Goal: Complete application form: Complete application form

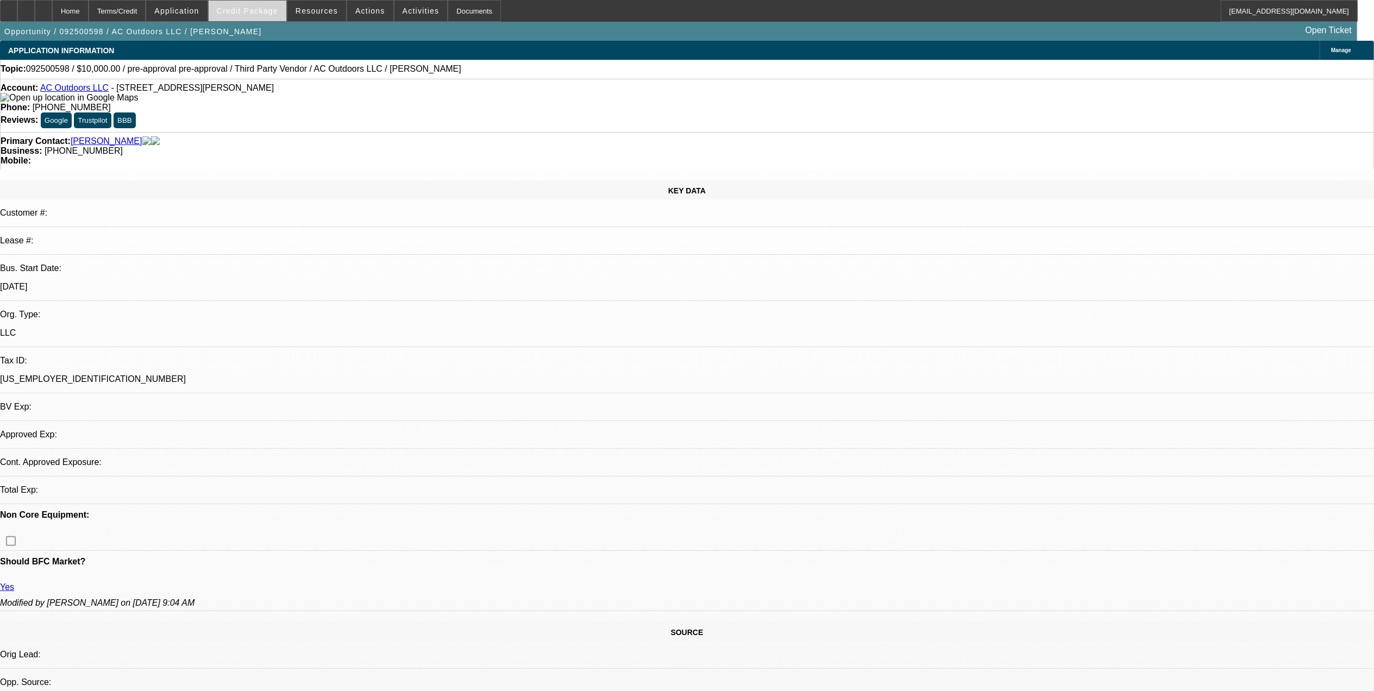
select select "0"
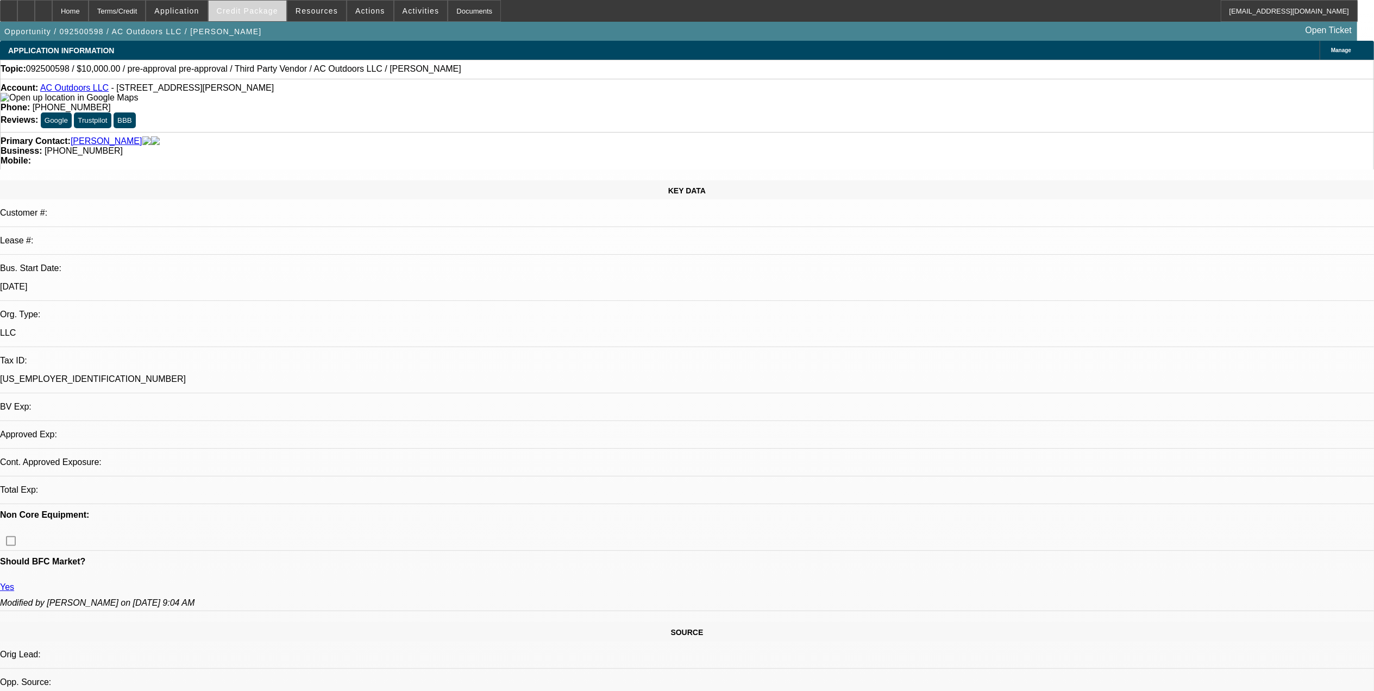
select select "0"
select select "1"
select select "2"
select select "6"
select select "1"
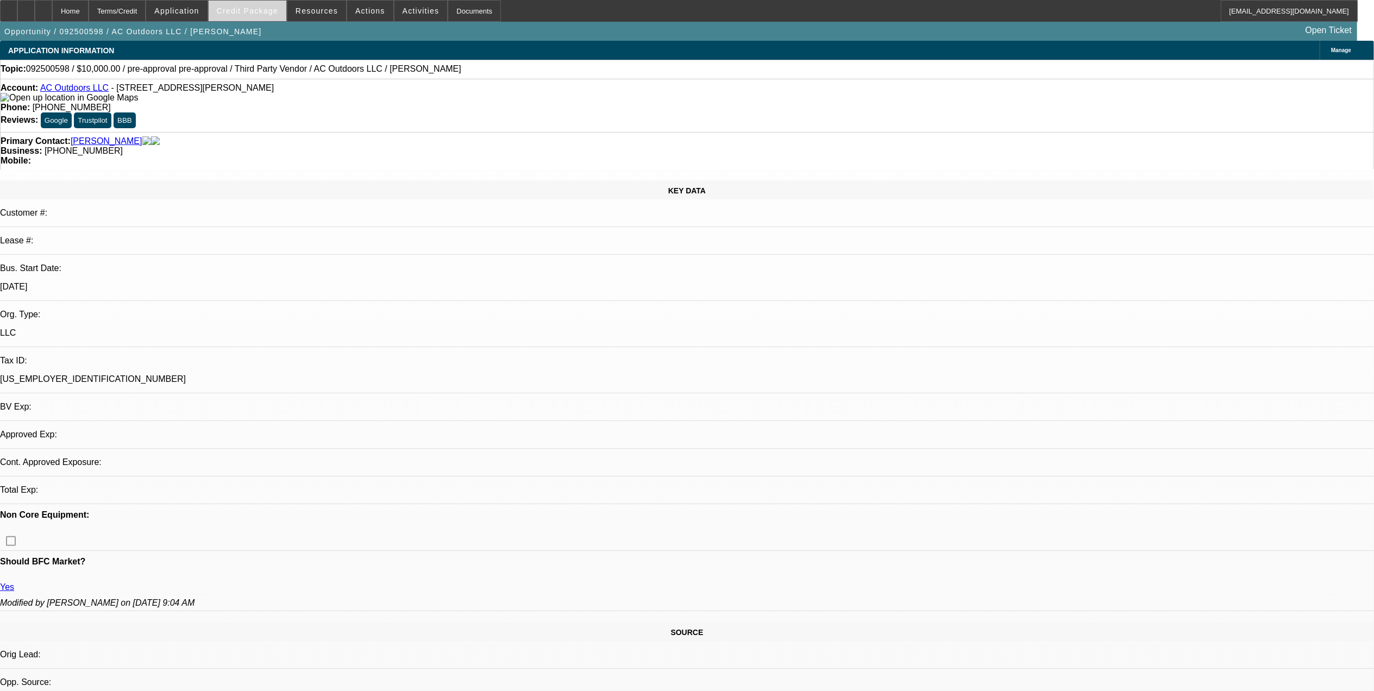
select select "2"
select select "6"
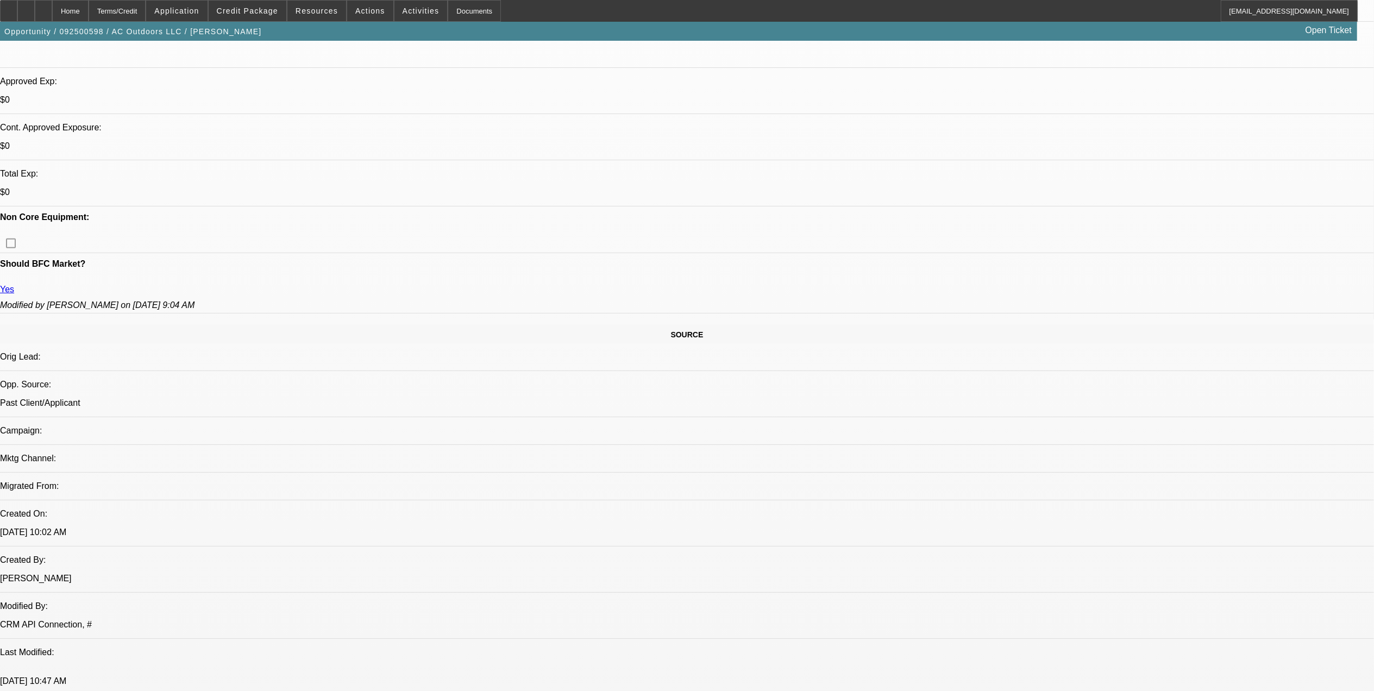
scroll to position [579, 0]
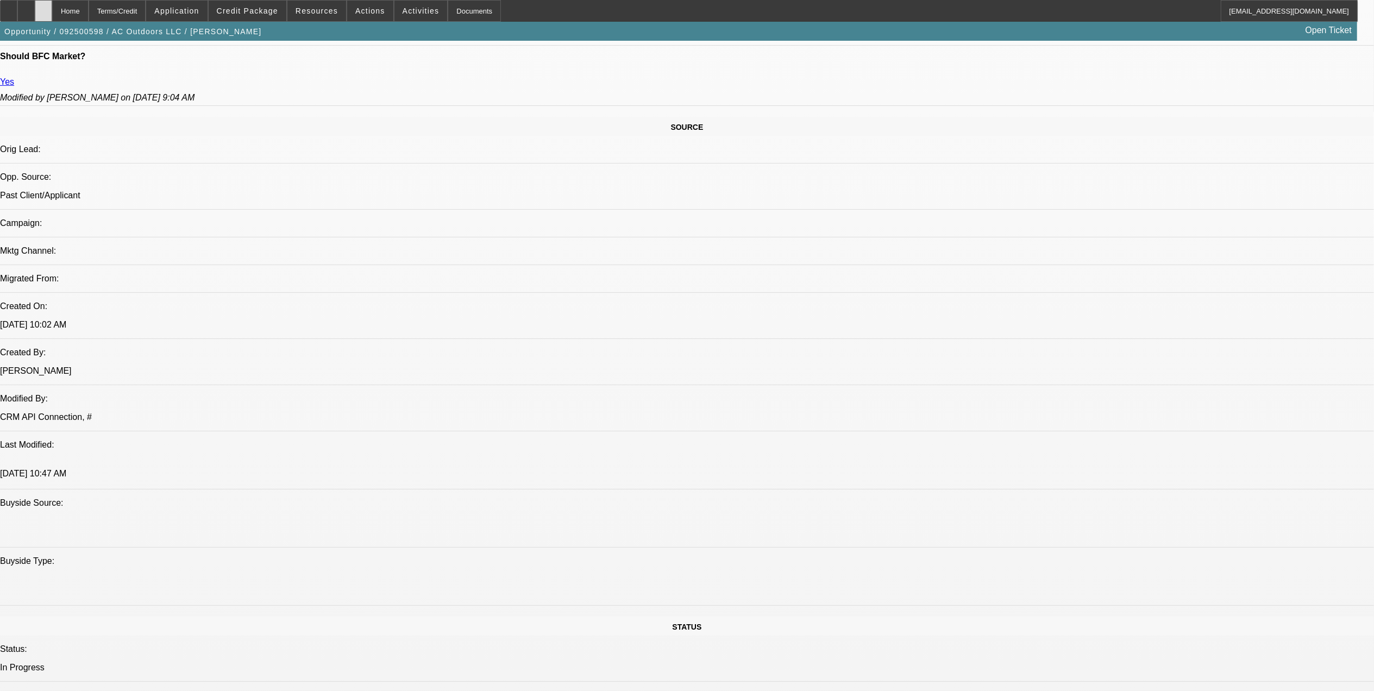
click at [52, 5] on div at bounding box center [43, 11] width 17 height 22
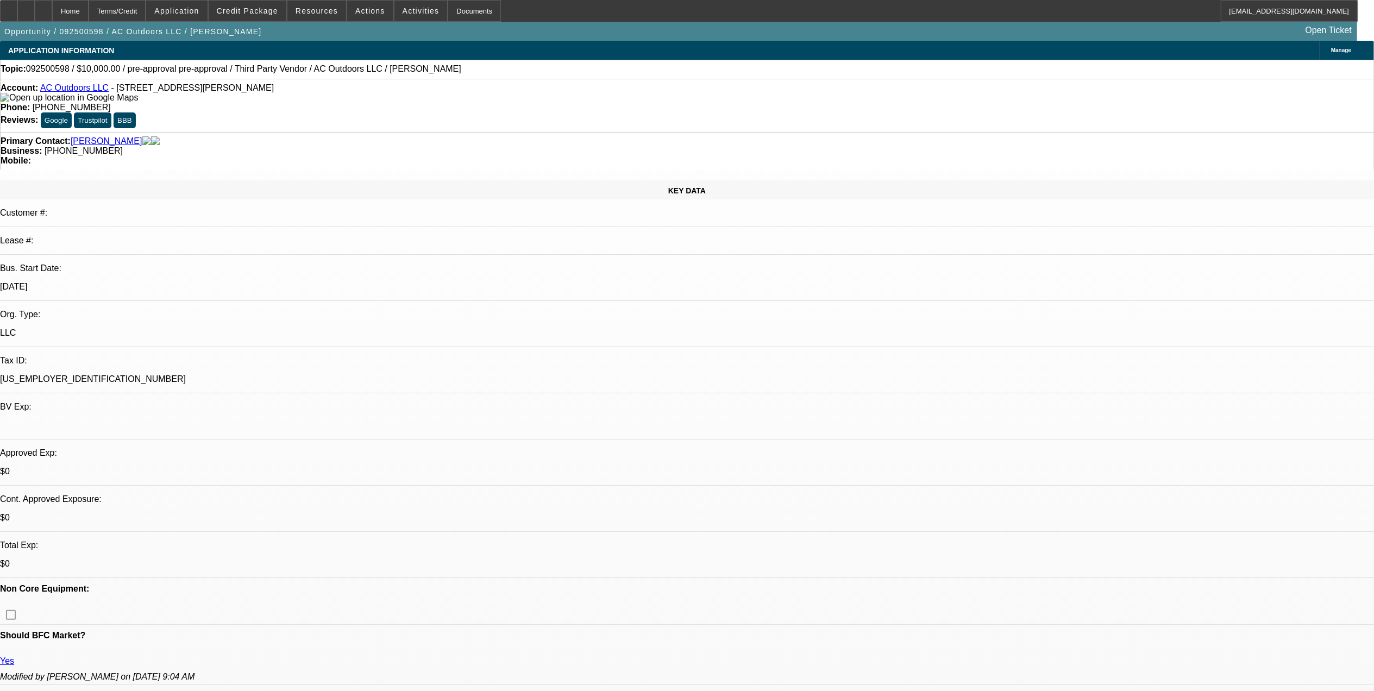
select select "0"
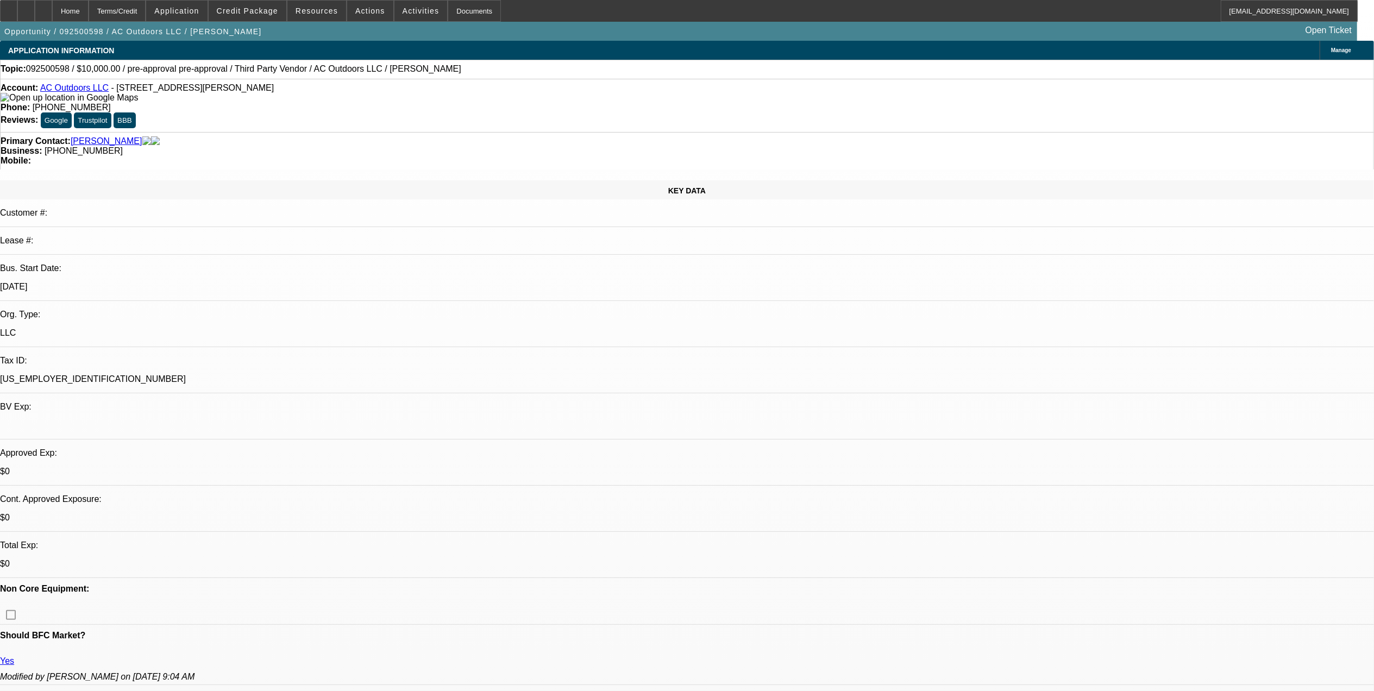
select select "0"
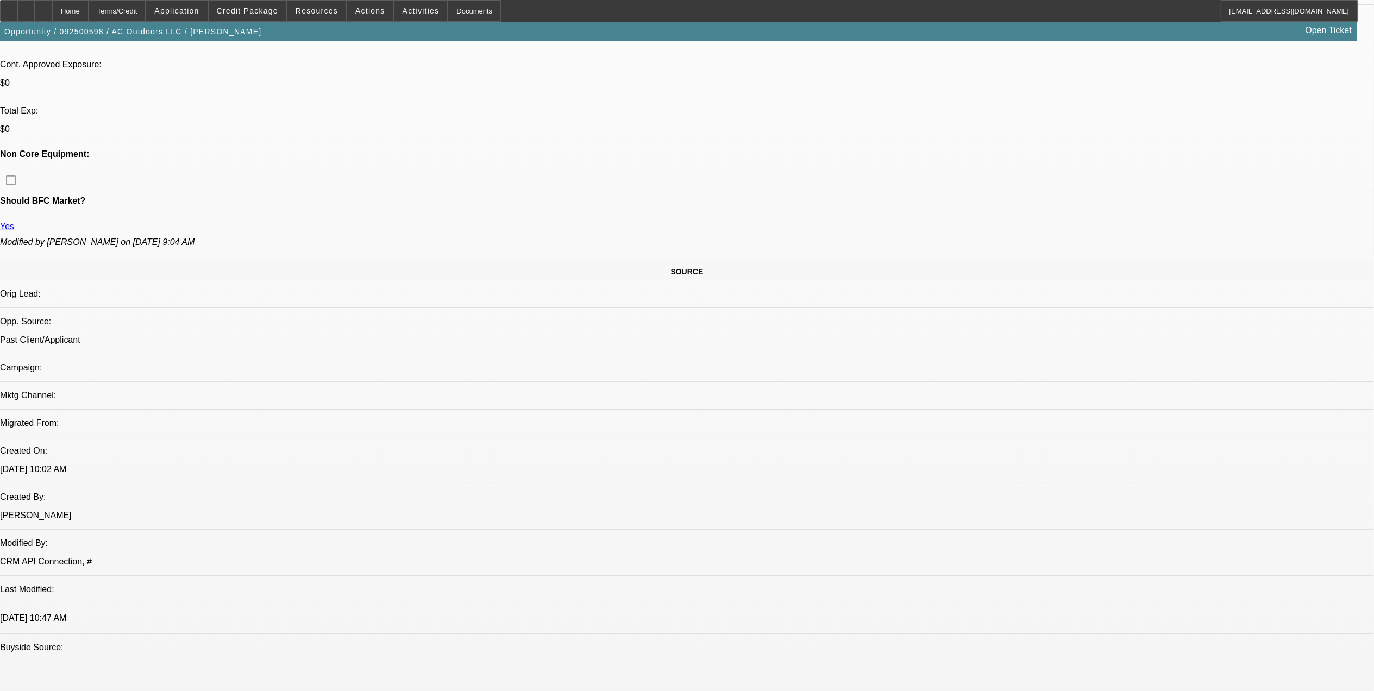
select select "1"
select select "2"
select select "6"
select select "1"
select select "2"
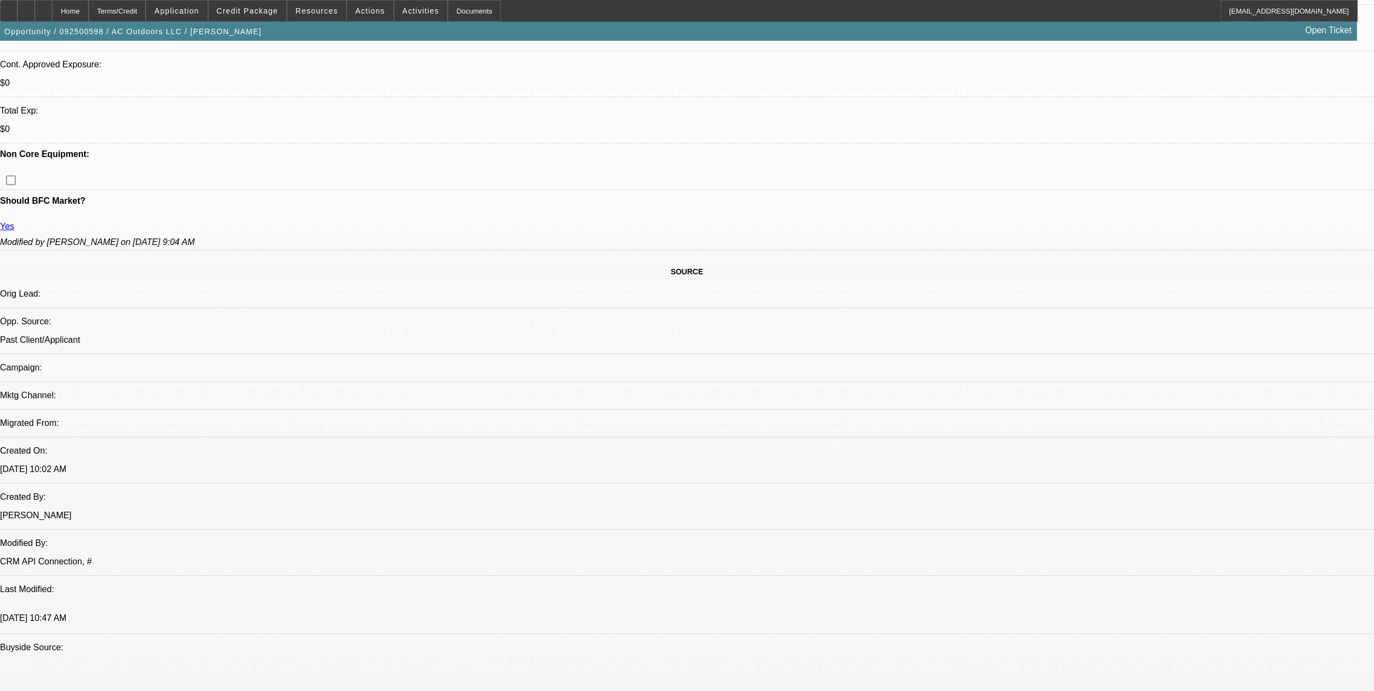
select select "6"
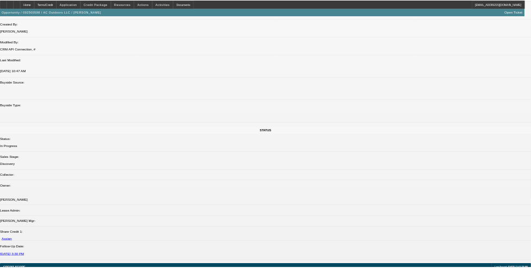
scroll to position [435, 0]
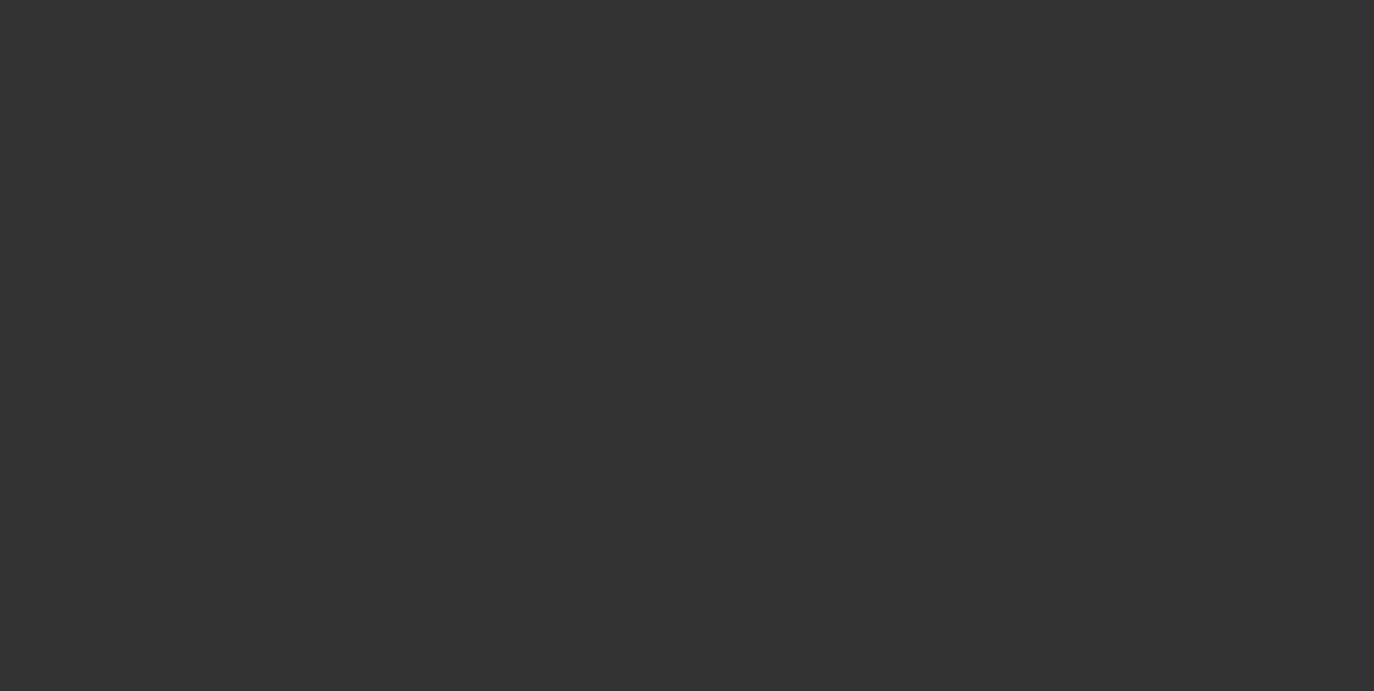
select select "0"
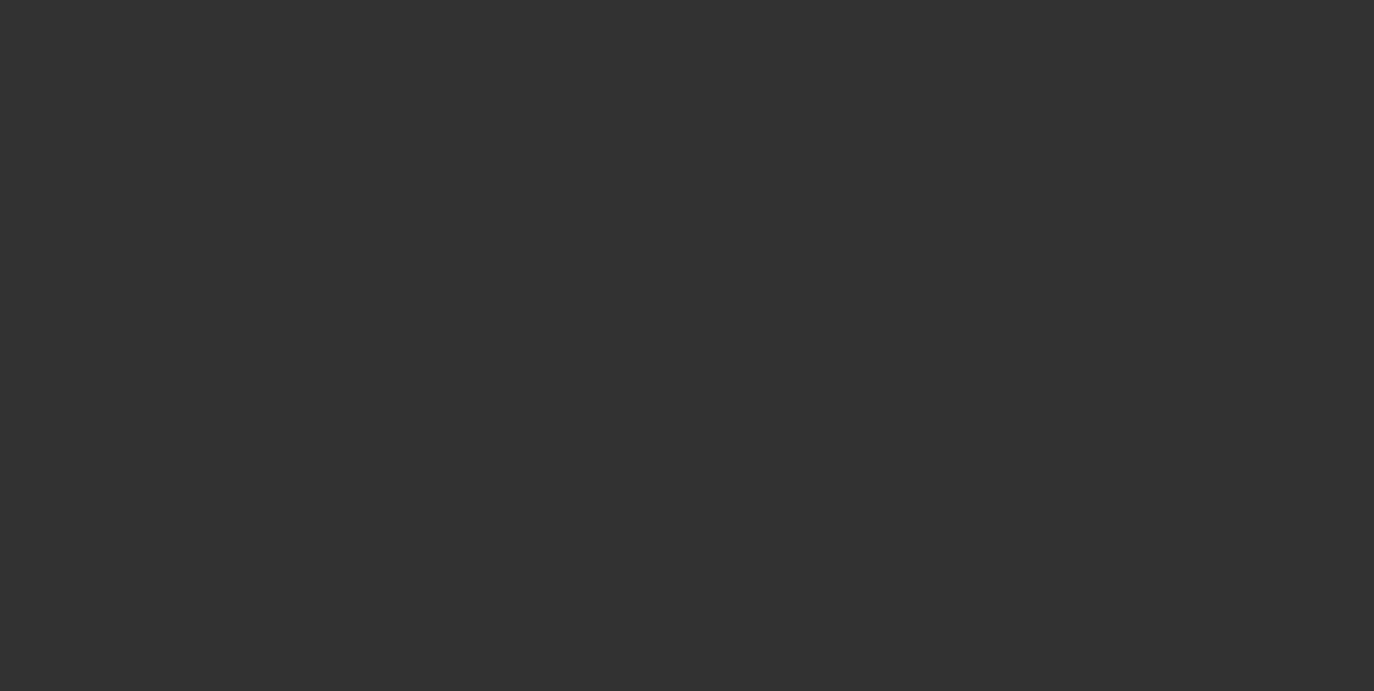
select select "0"
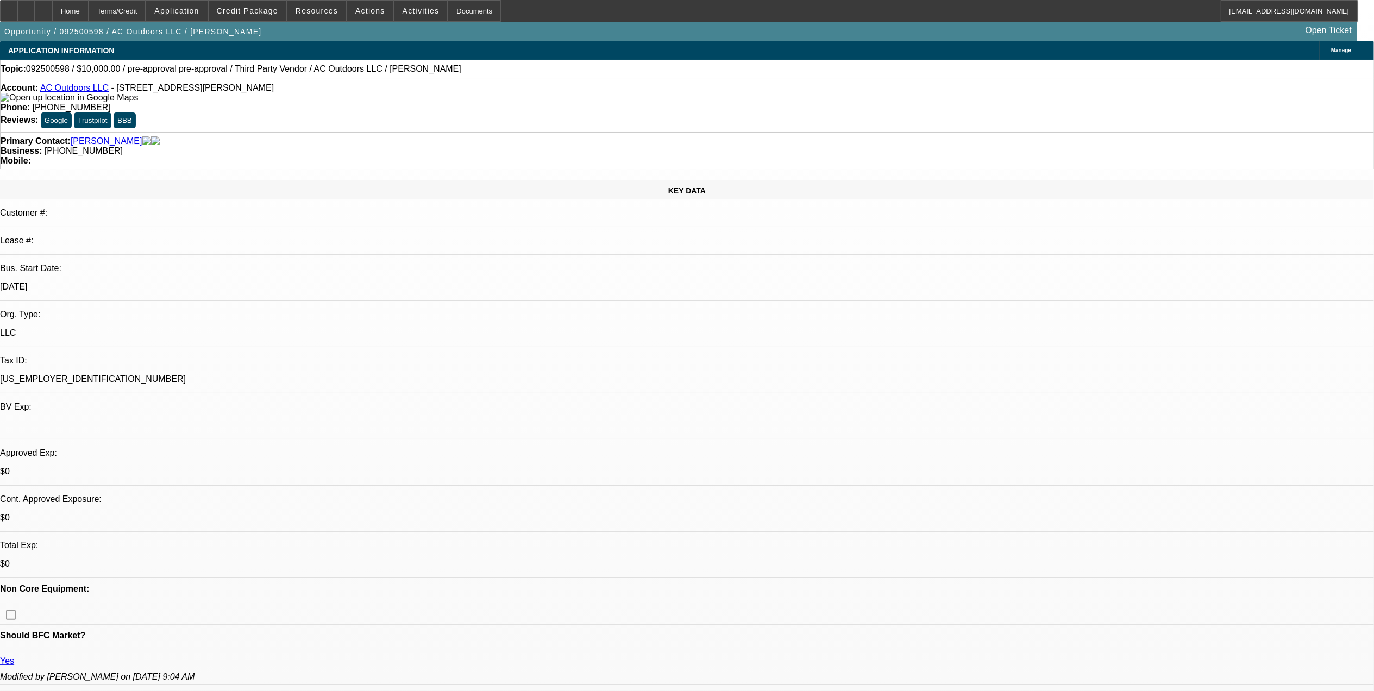
select select "1"
select select "2"
select select "6"
select select "1"
select select "2"
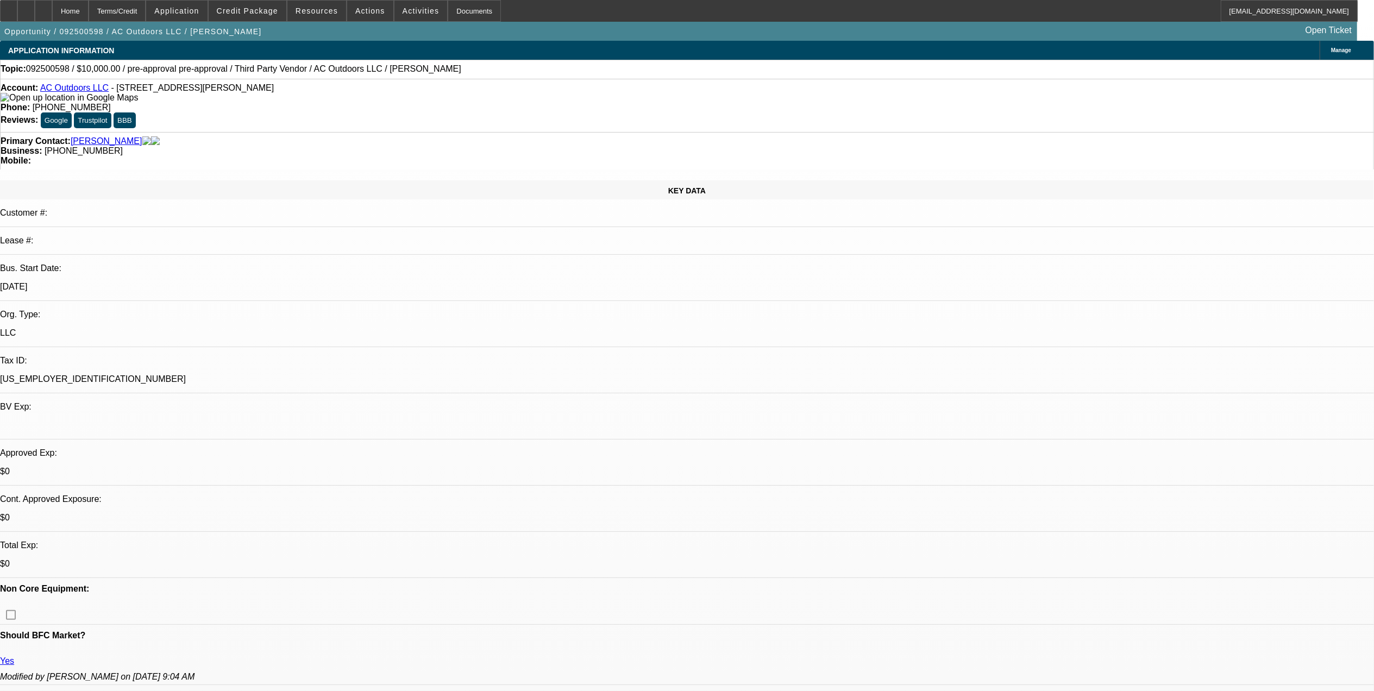
select select "6"
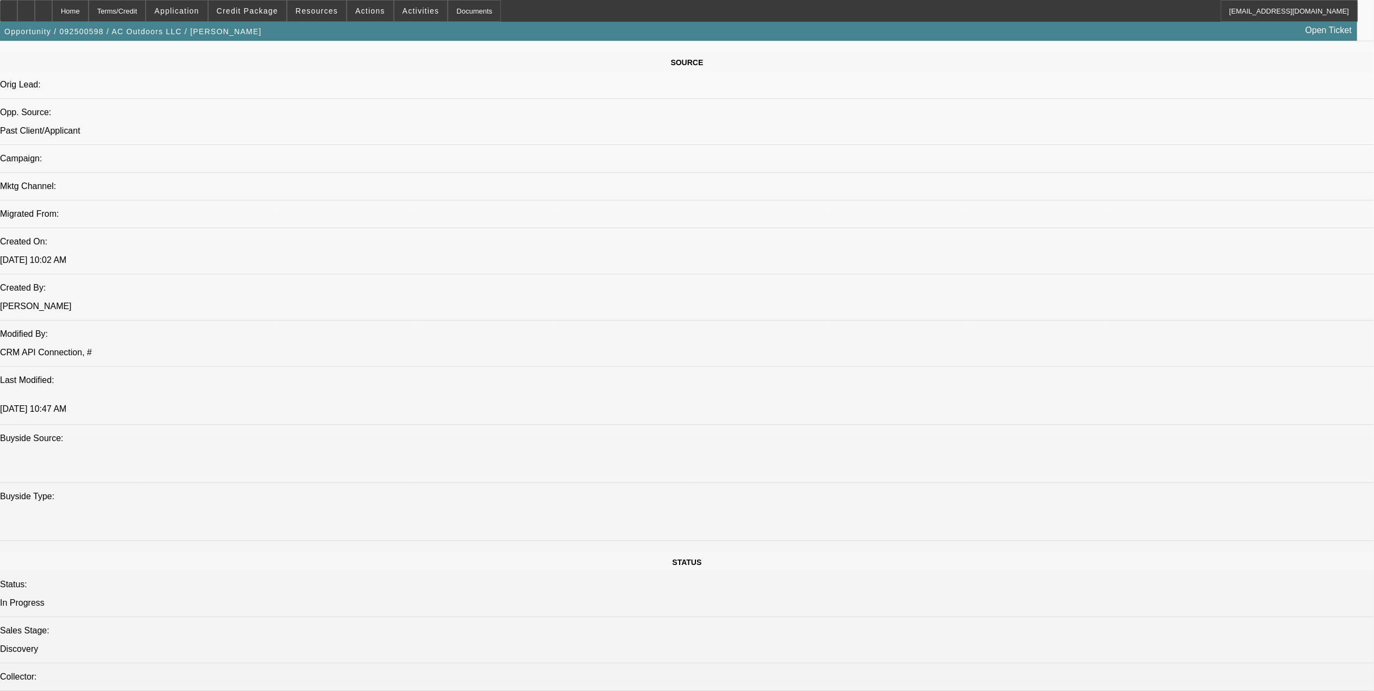
scroll to position [579, 0]
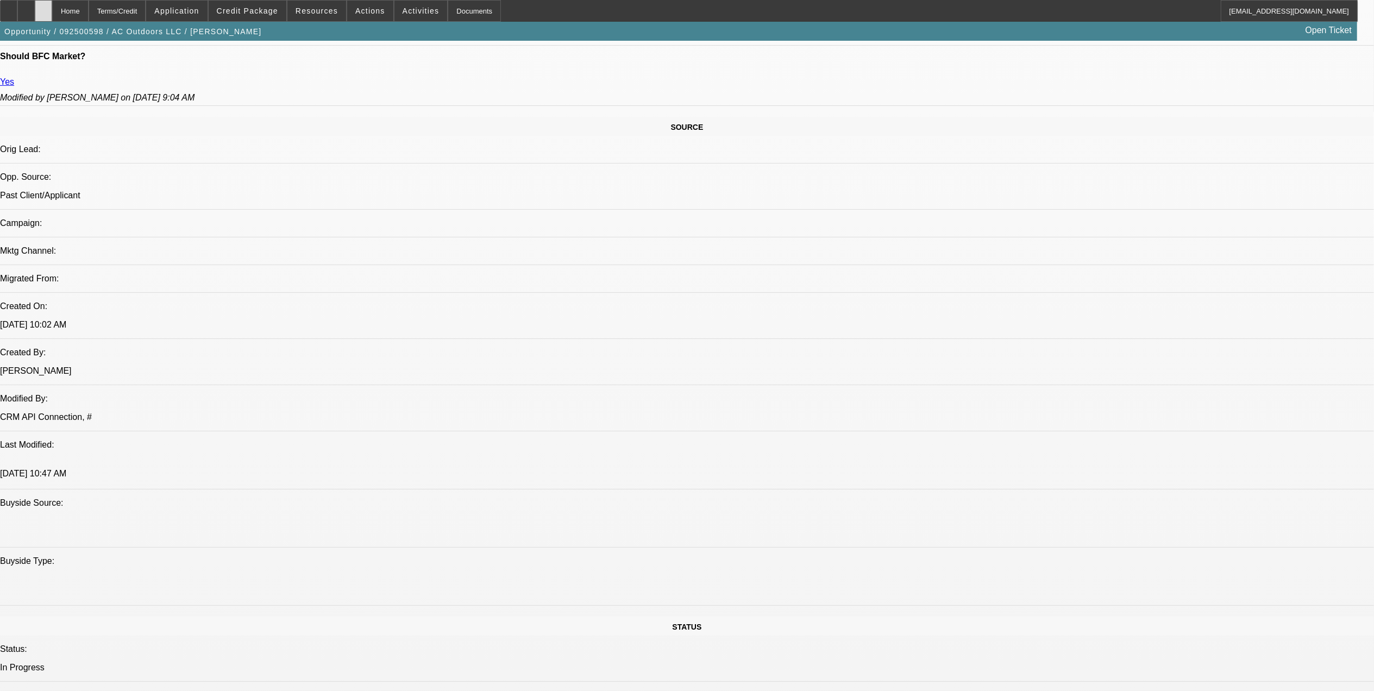
click at [43, 7] on icon at bounding box center [43, 7] width 0 height 0
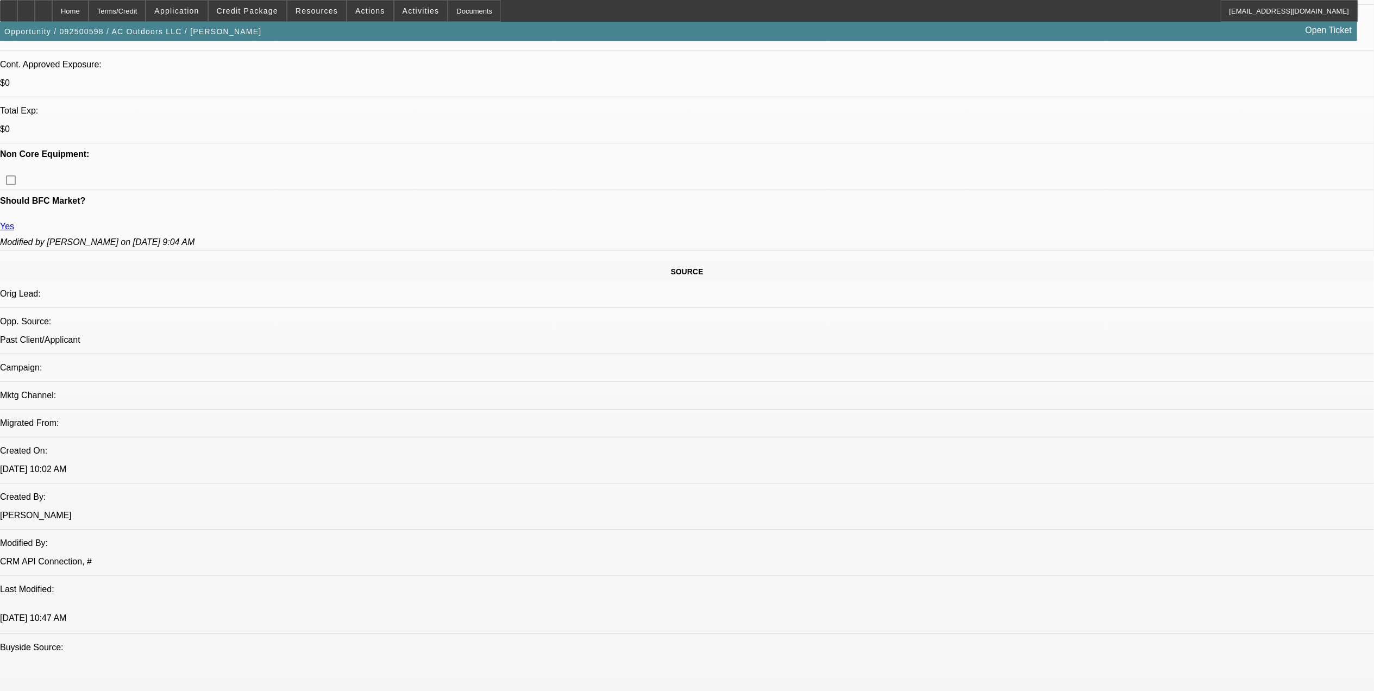
select select "0"
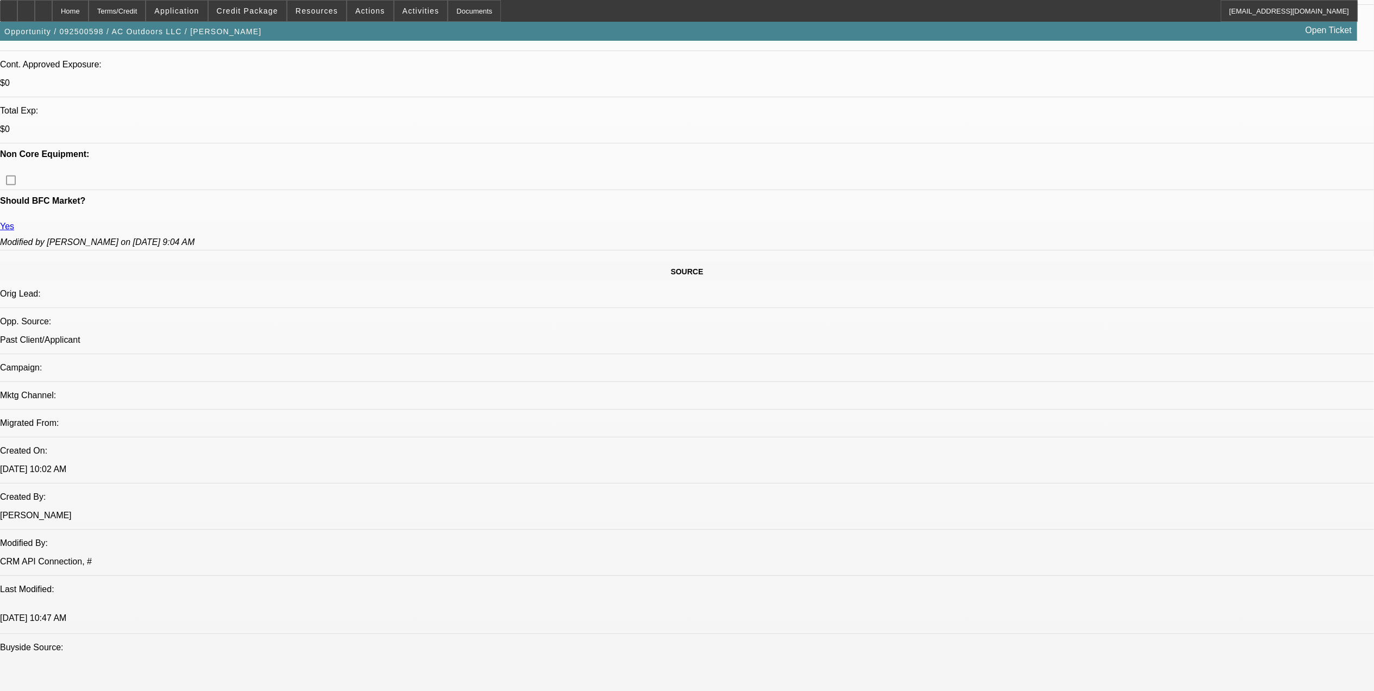
select select "0"
select select "1"
select select "2"
select select "6"
select select "1"
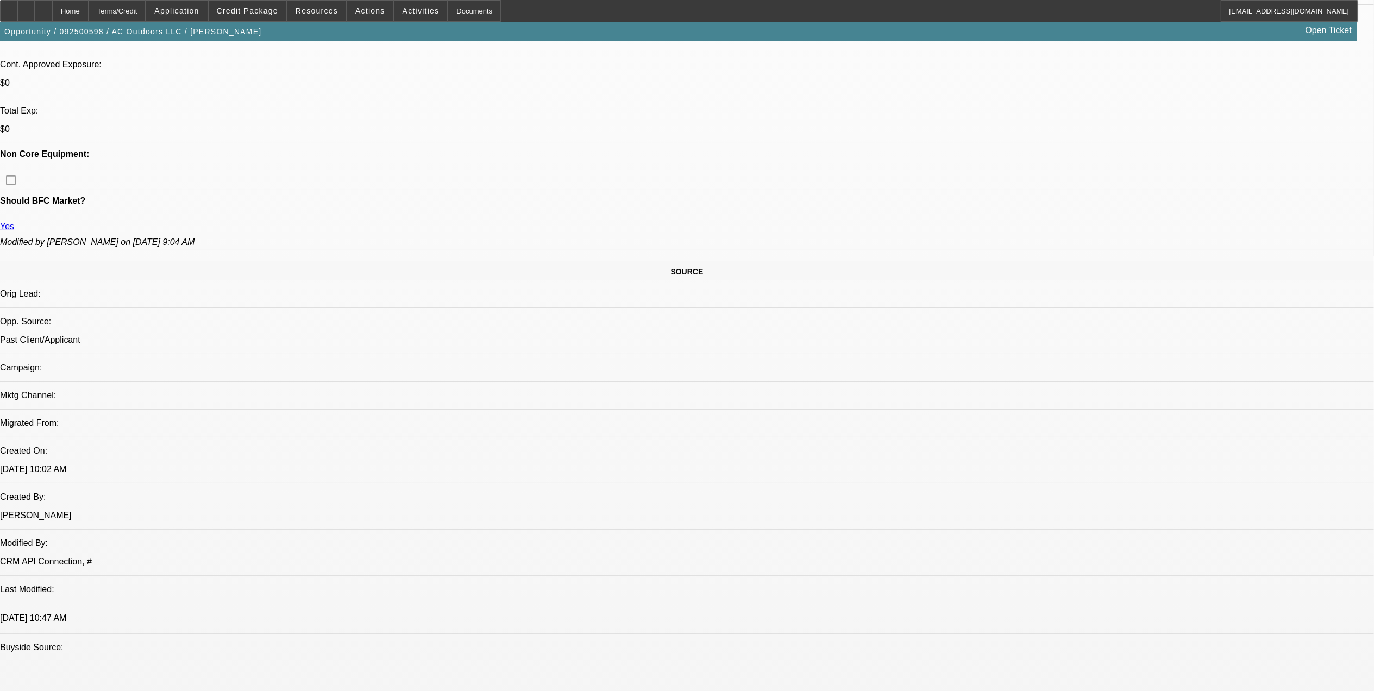
select select "2"
select select "6"
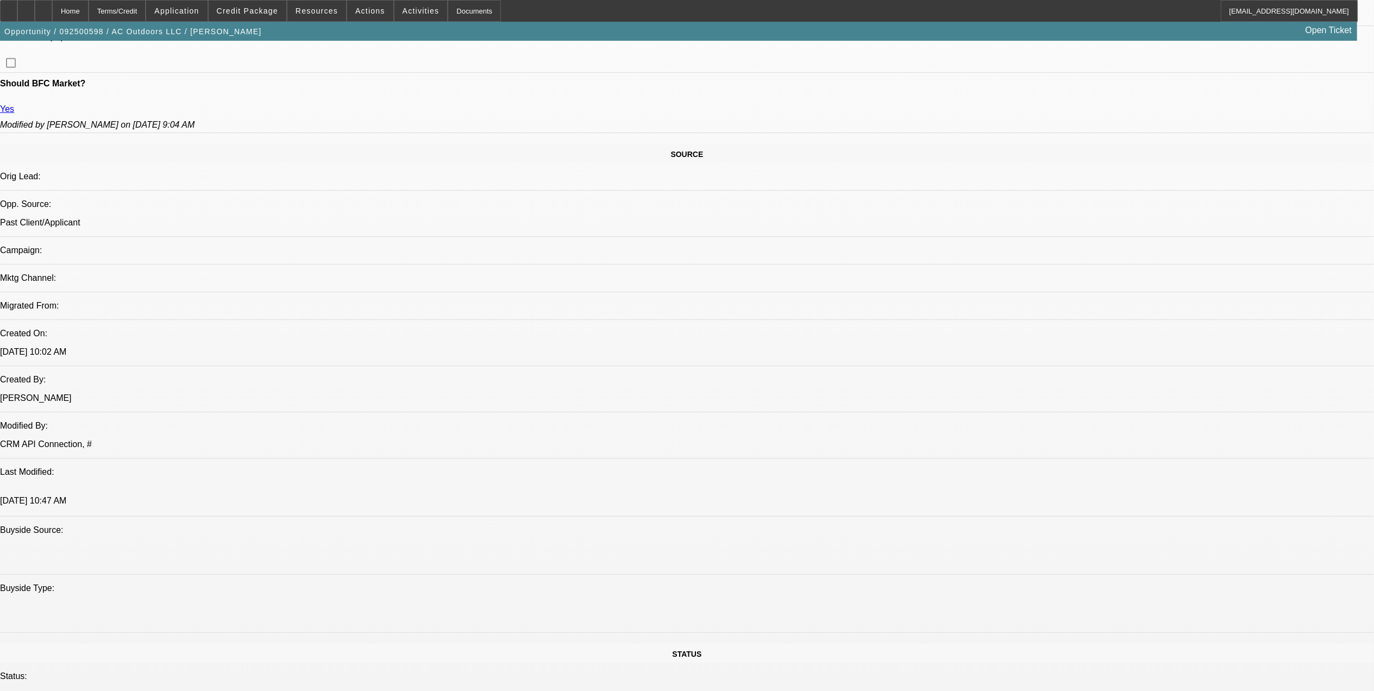
scroll to position [557, 0]
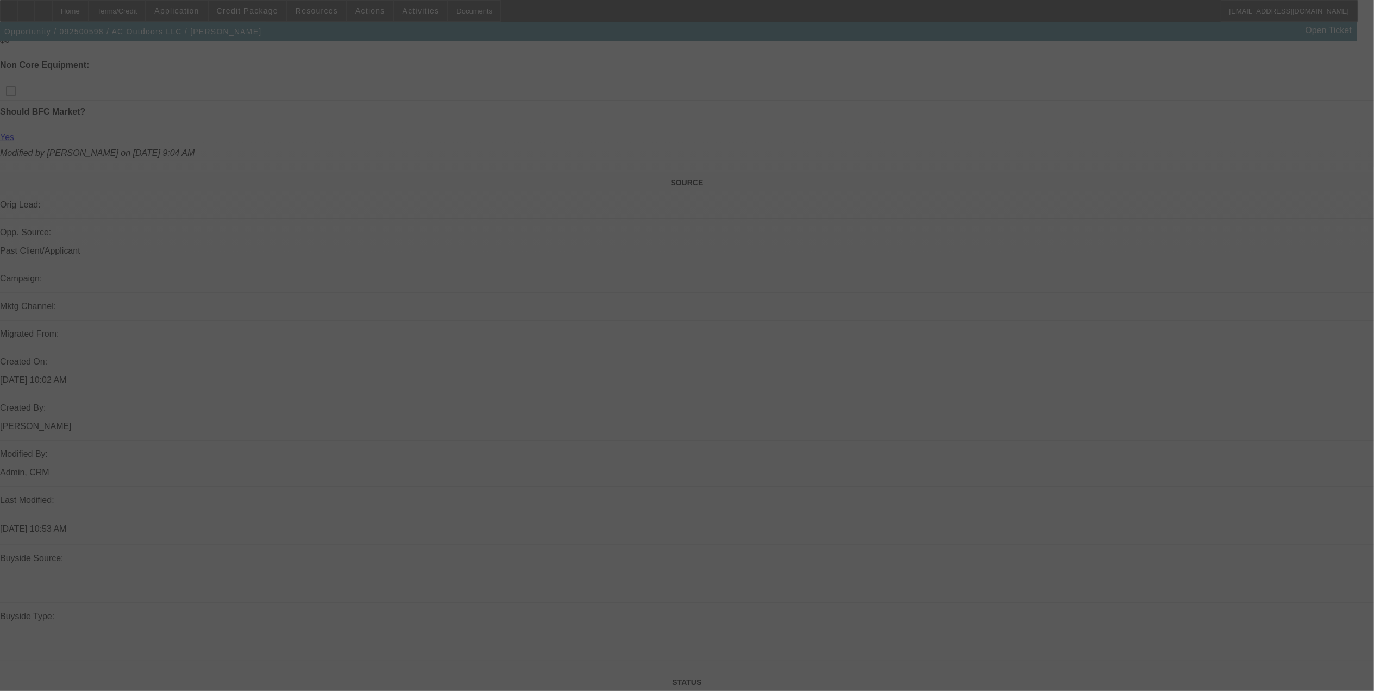
scroll to position [519, 0]
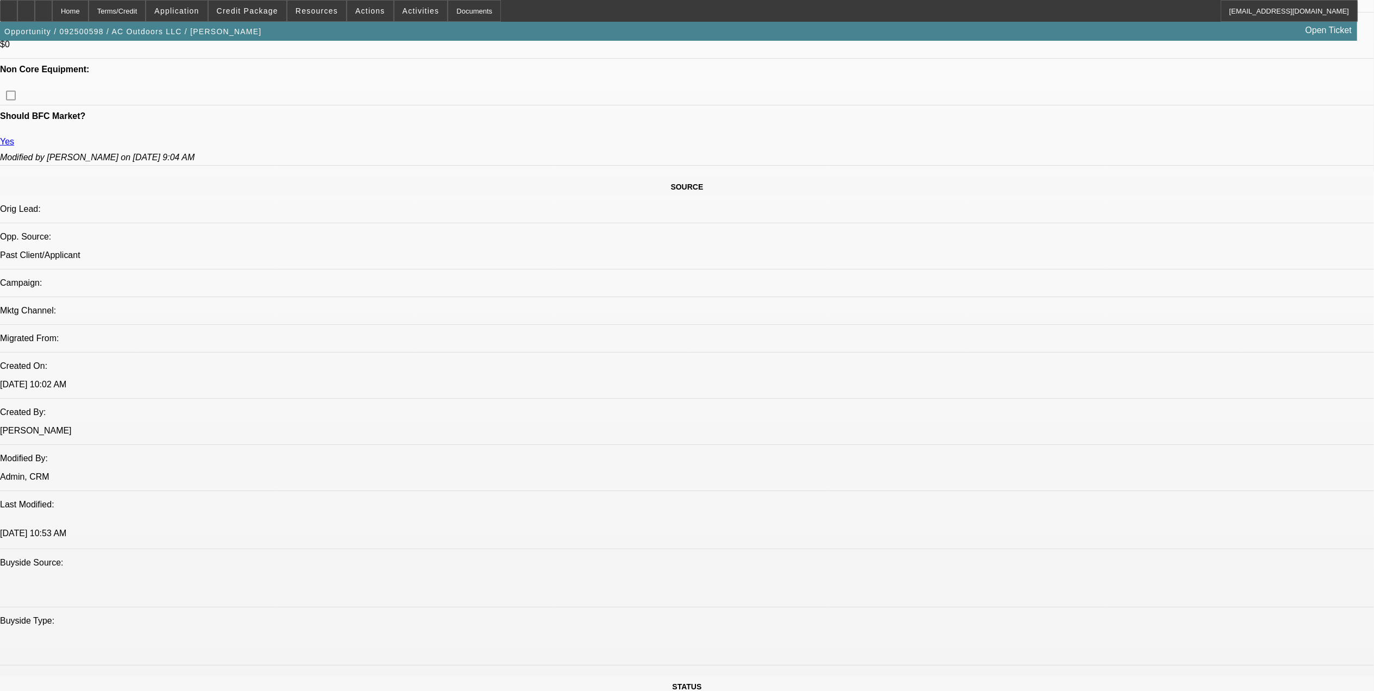
select select "0"
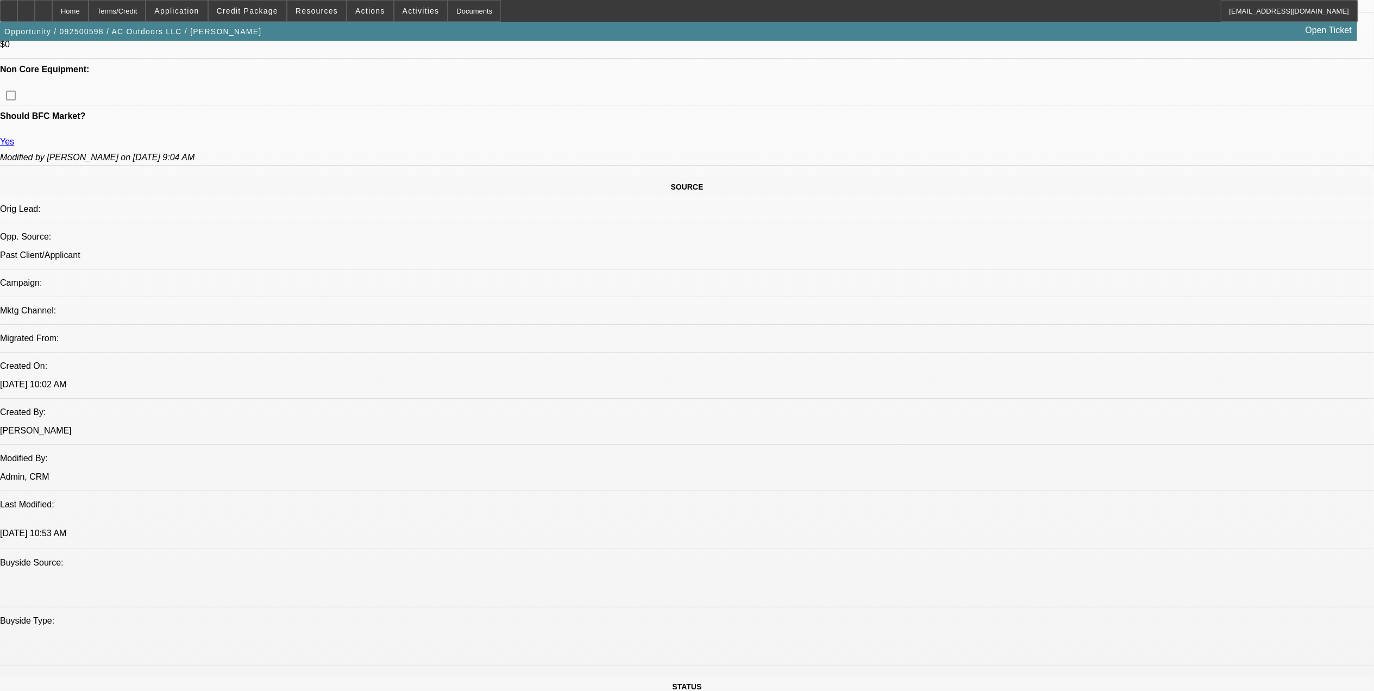
select select "0"
select select "1"
select select "2"
select select "6"
select select "1"
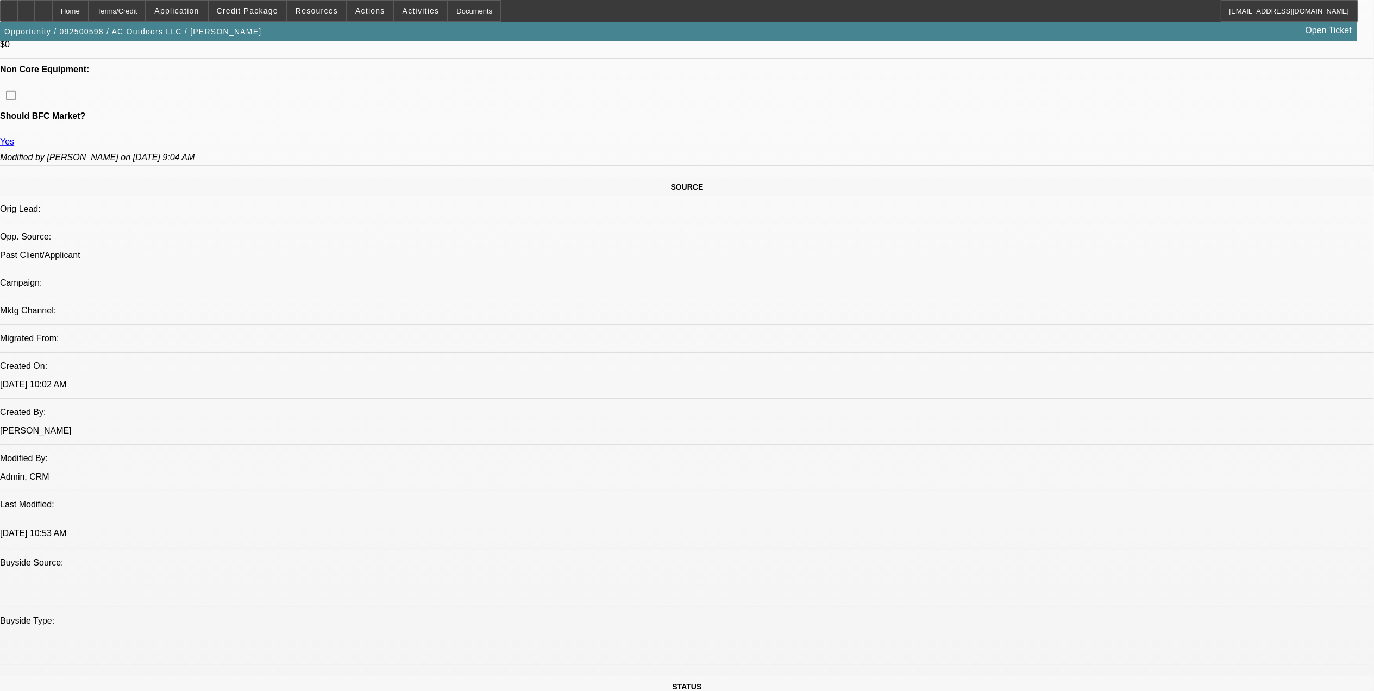
select select "2"
select select "6"
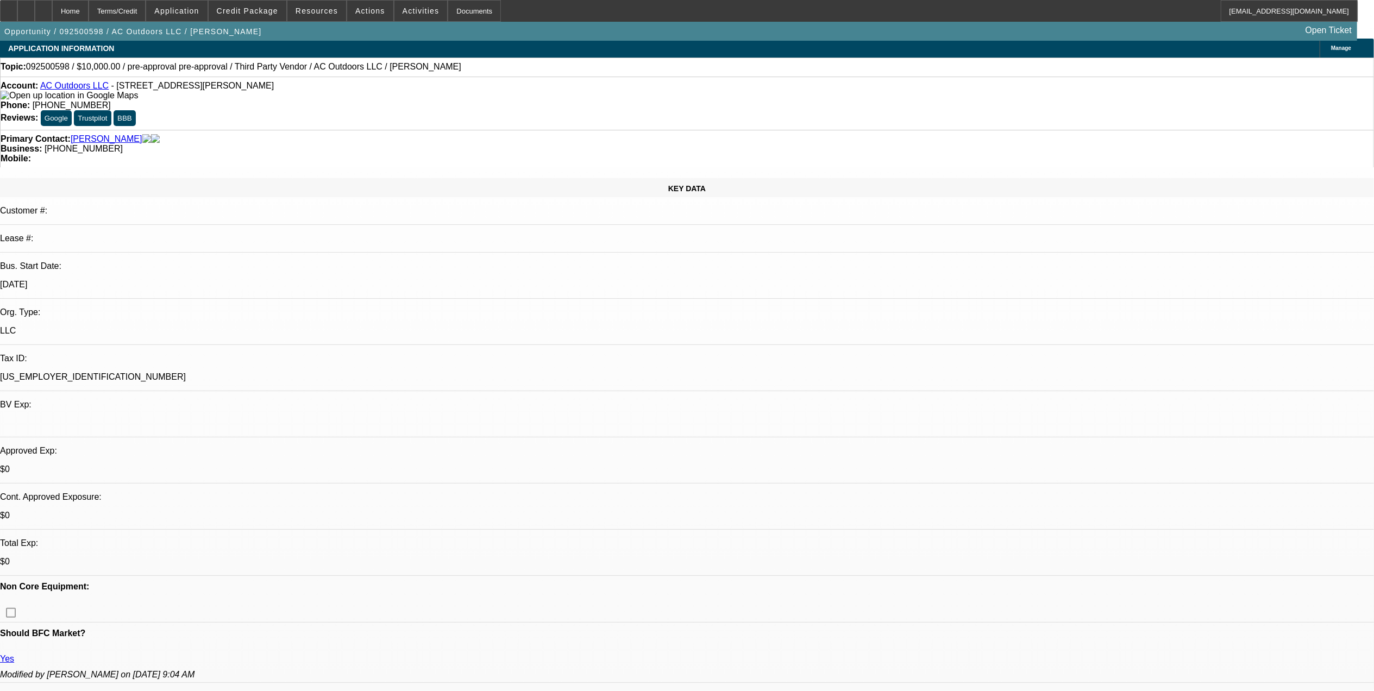
scroll to position [0, 0]
